Goal: Task Accomplishment & Management: Use online tool/utility

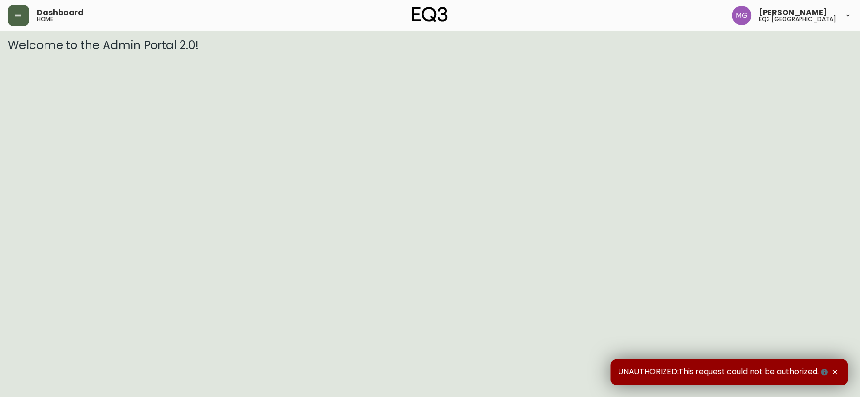
click at [16, 10] on button "button" at bounding box center [18, 15] width 21 height 21
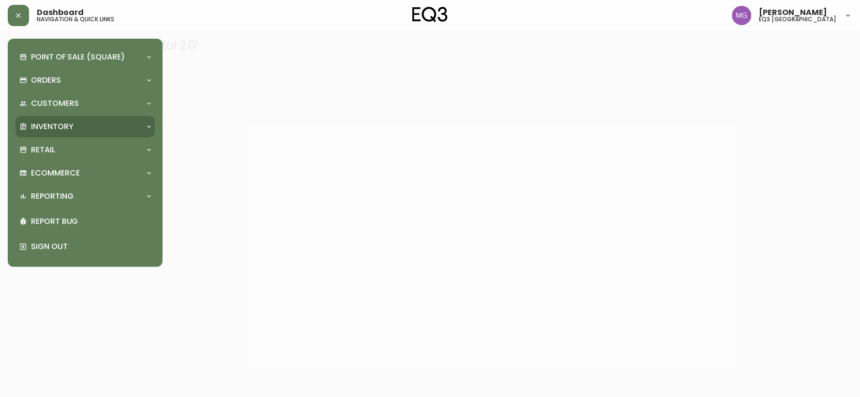
click at [60, 123] on p "Inventory" at bounding box center [52, 126] width 43 height 11
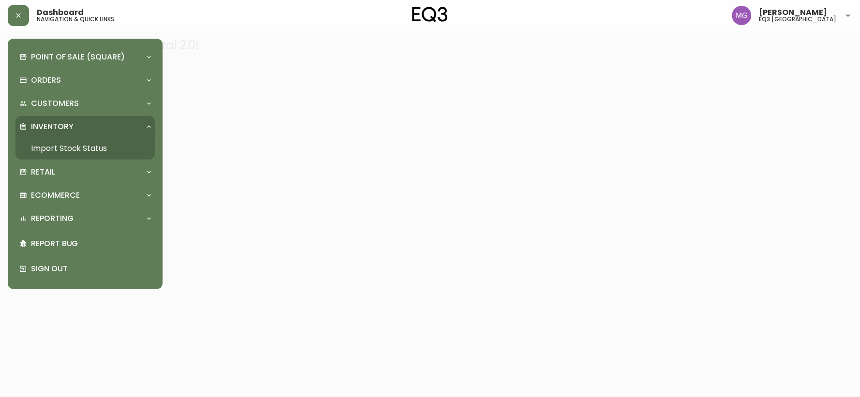
click at [67, 146] on link "Import Stock Status" at bounding box center [84, 148] width 139 height 22
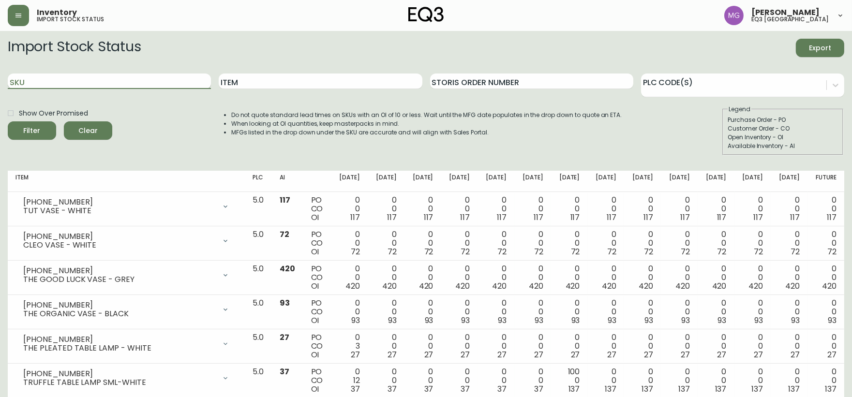
click at [72, 78] on input "SKU" at bounding box center [109, 81] width 203 height 15
paste input "[PHONE_NUMBER]"
type input "[PHONE_NUMBER]"
click at [8, 121] on button "Filter" at bounding box center [32, 130] width 48 height 18
